Goal: Information Seeking & Learning: Learn about a topic

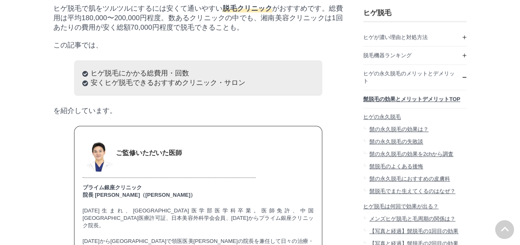
scroll to position [207, 0]
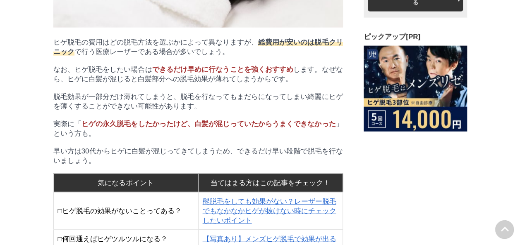
scroll to position [10126, 0]
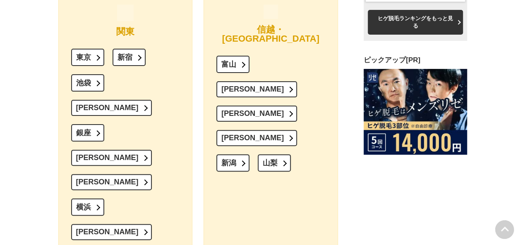
scroll to position [10952, 0]
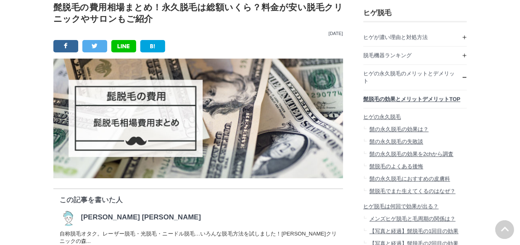
scroll to position [0, 0]
